Goal: Transaction & Acquisition: Purchase product/service

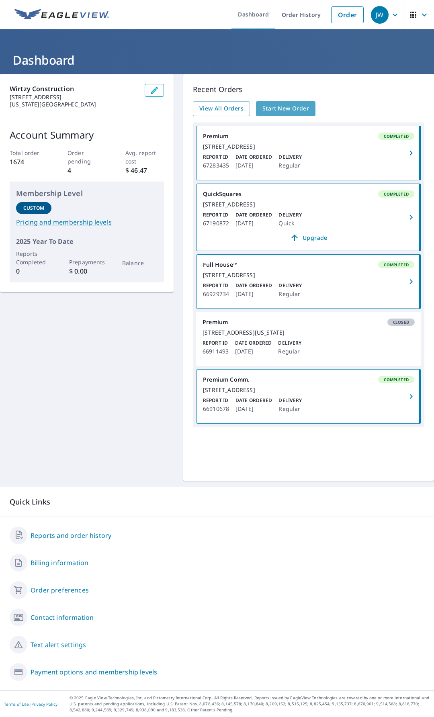
click at [289, 105] on span "Start New Order" at bounding box center [285, 109] width 47 height 10
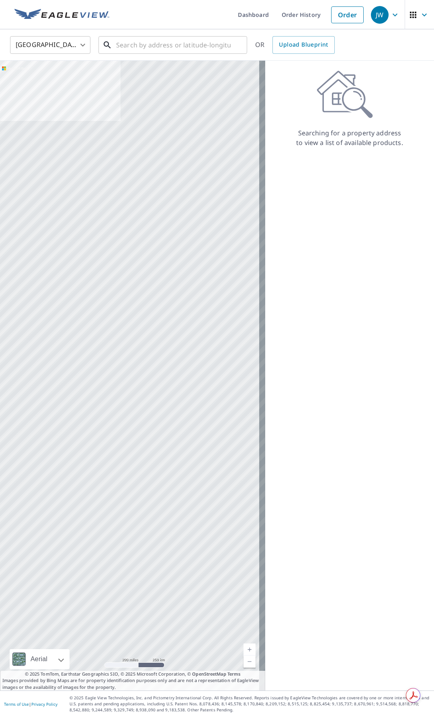
click at [151, 44] on input "text" at bounding box center [173, 45] width 115 height 23
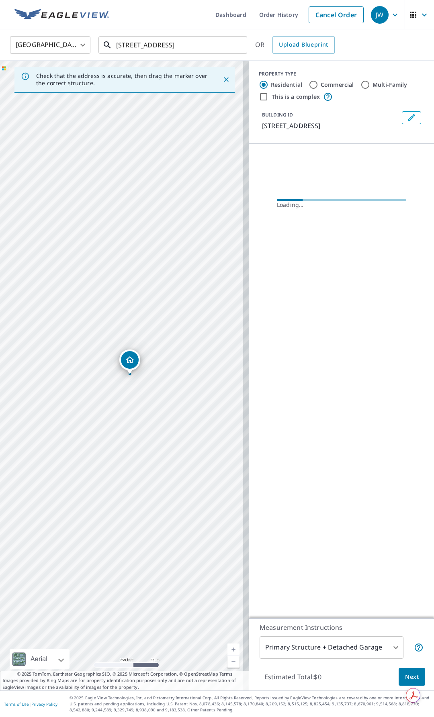
click at [161, 47] on input "[STREET_ADDRESS]" at bounding box center [173, 45] width 115 height 23
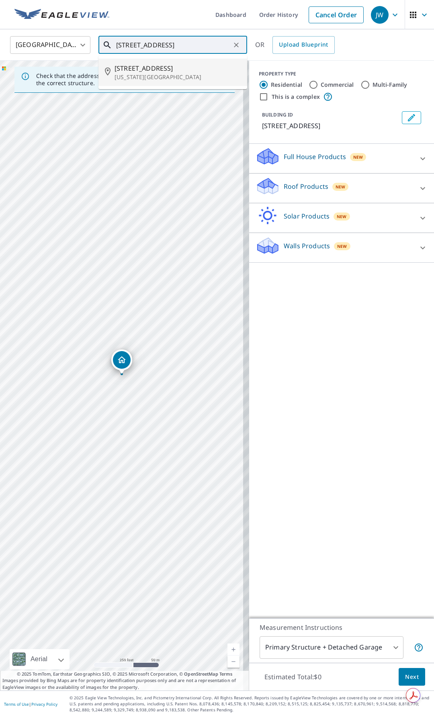
click at [142, 72] on span "[STREET_ADDRESS]" at bounding box center [178, 69] width 126 height 10
type input "[STREET_ADDRESS][US_STATE]"
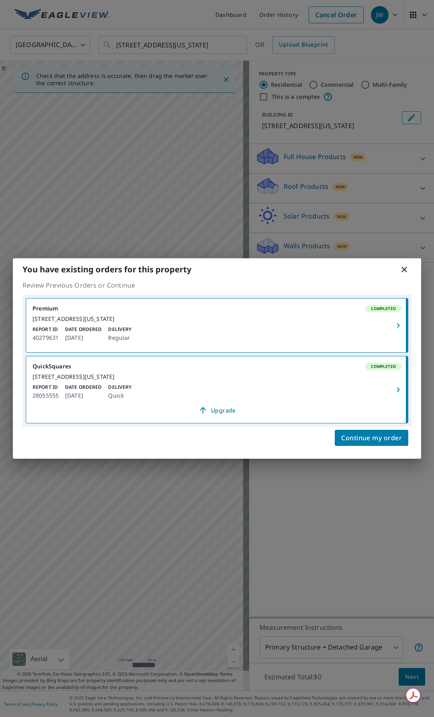
click at [182, 381] on div "[STREET_ADDRESS][US_STATE]" at bounding box center [217, 376] width 369 height 7
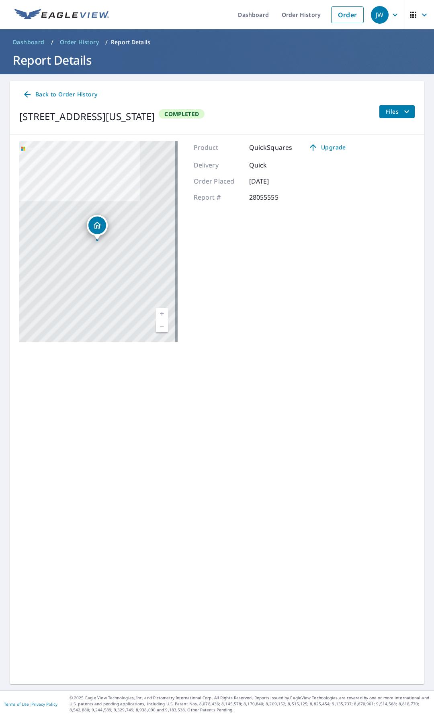
click at [387, 113] on span "Files" at bounding box center [399, 112] width 26 height 10
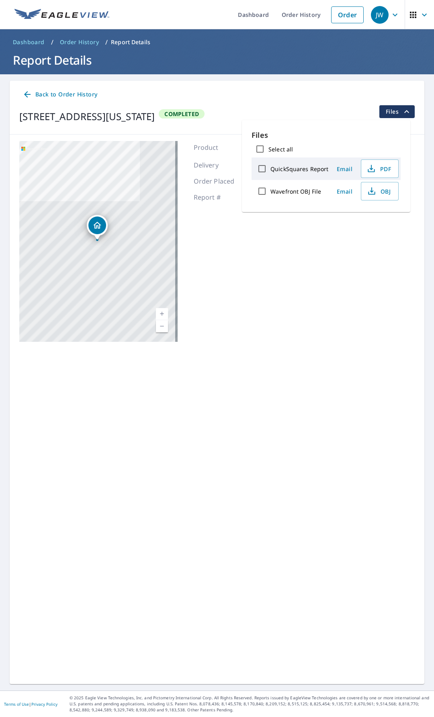
click at [379, 170] on span "PDF" at bounding box center [379, 169] width 26 height 10
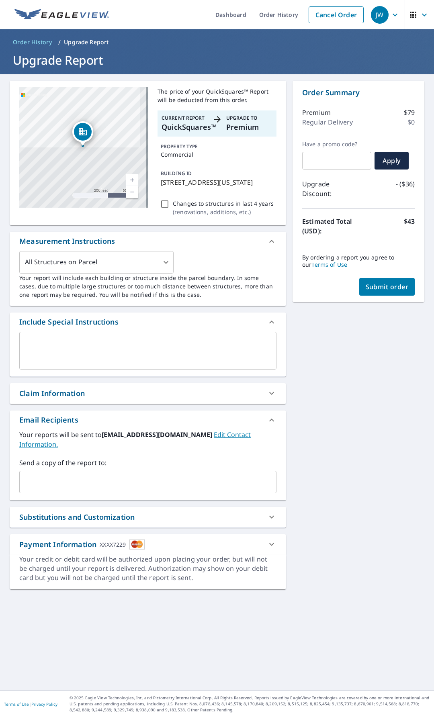
click at [366, 290] on span "Submit order" at bounding box center [387, 287] width 43 height 9
